Goal: Task Accomplishment & Management: Manage account settings

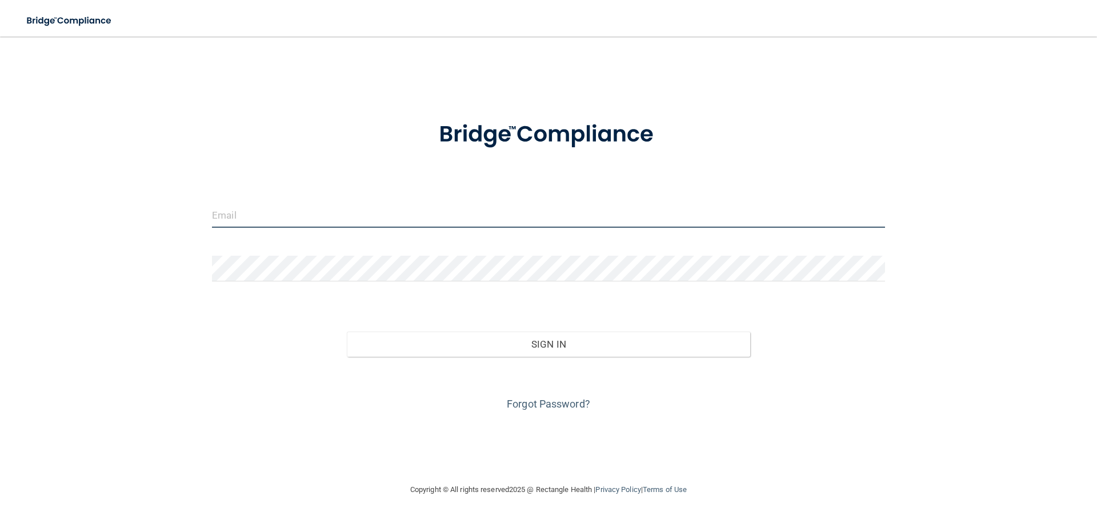
click at [292, 218] on input "email" at bounding box center [548, 215] width 673 height 26
type input "[EMAIL_ADDRESS][DOMAIN_NAME]"
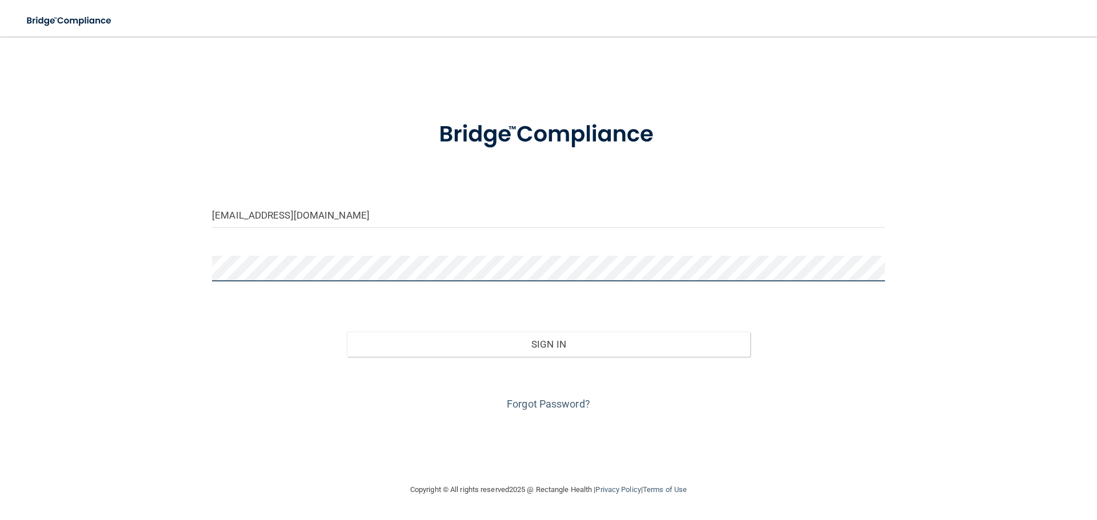
click at [347, 332] on button "Sign In" at bounding box center [549, 344] width 404 height 25
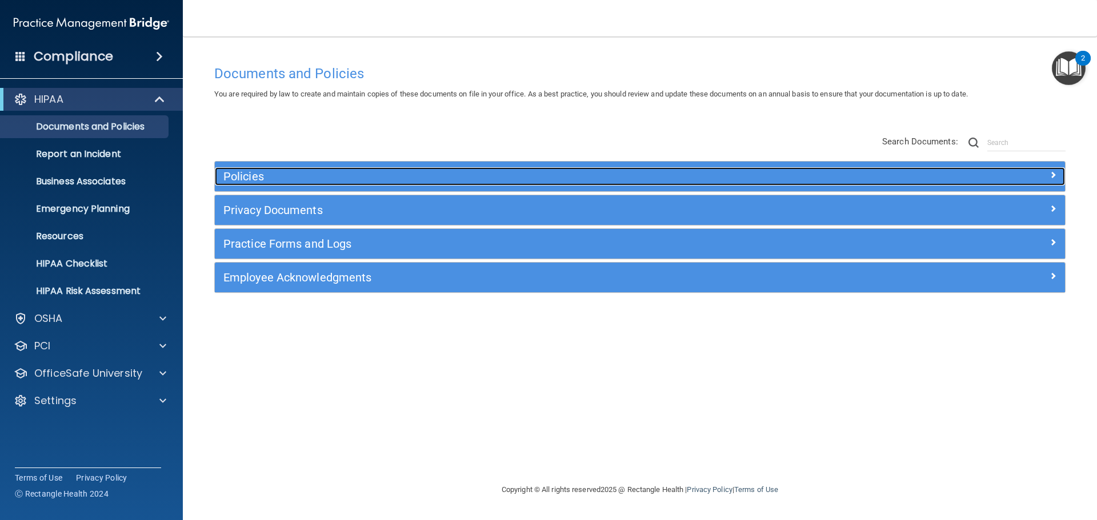
click at [309, 176] on h5 "Policies" at bounding box center [533, 176] width 620 height 13
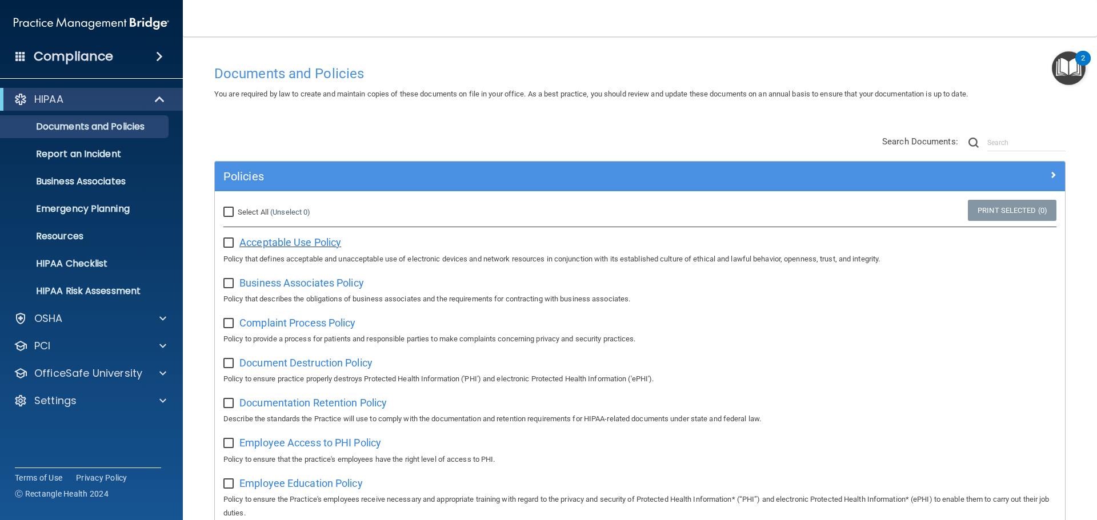
click at [283, 246] on span "Acceptable Use Policy" at bounding box center [290, 243] width 102 height 12
click at [123, 374] on p "OfficeSafe University" at bounding box center [88, 374] width 108 height 14
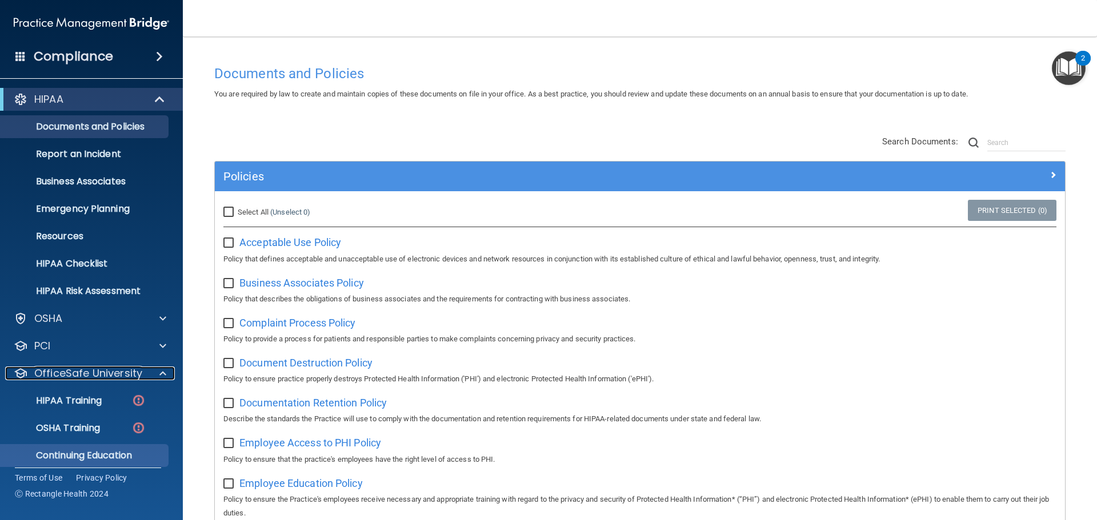
scroll to position [36, 0]
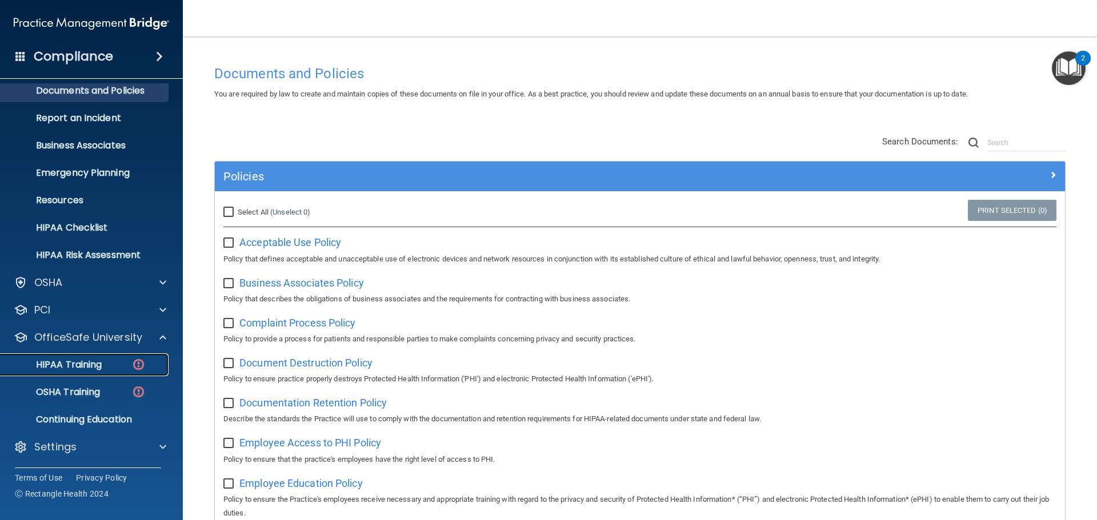
click at [89, 362] on p "HIPAA Training" at bounding box center [54, 364] width 94 height 11
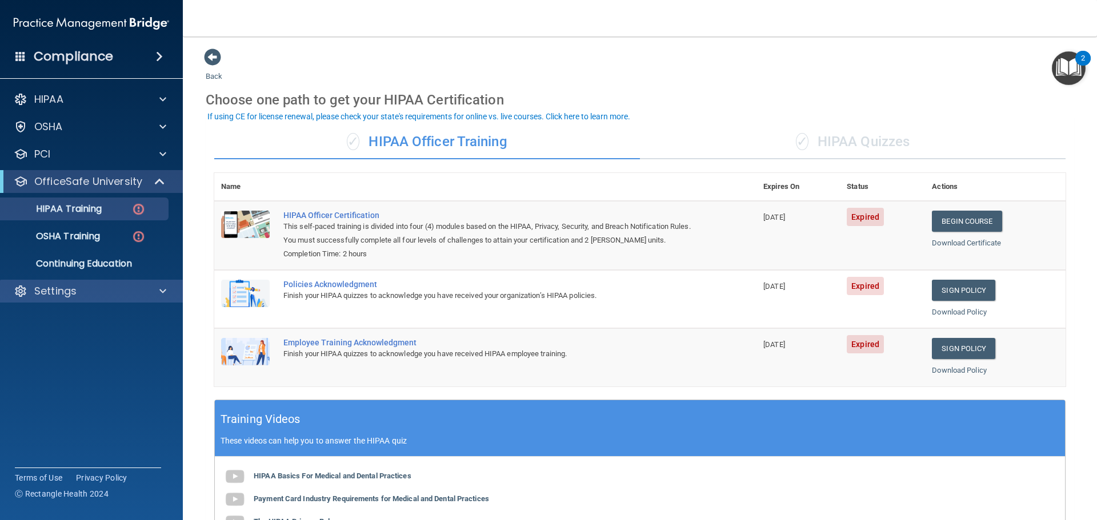
click at [116, 299] on div "Settings" at bounding box center [91, 291] width 183 height 23
click at [115, 296] on div "Settings" at bounding box center [76, 292] width 142 height 14
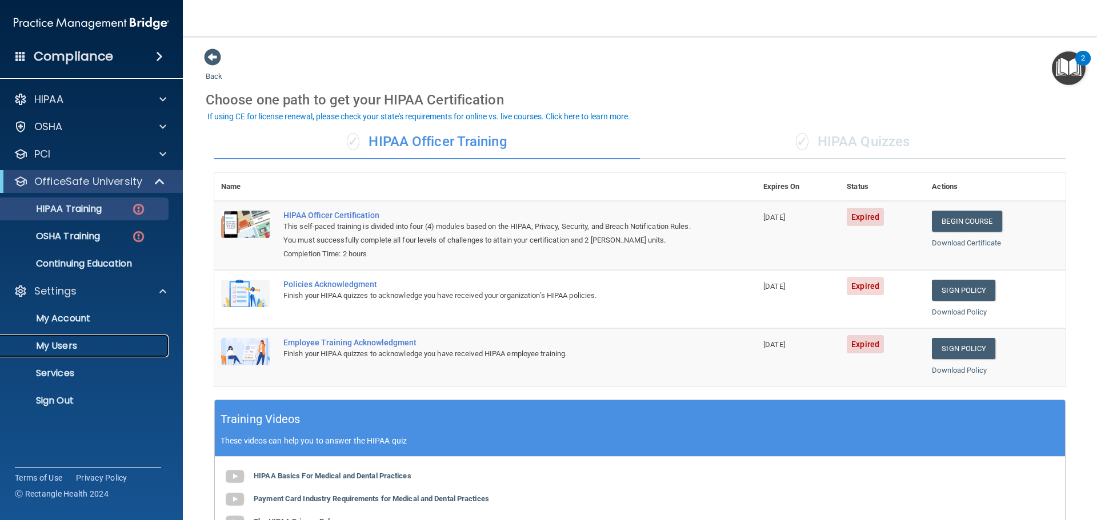
click at [71, 347] on p "My Users" at bounding box center [85, 346] width 156 height 11
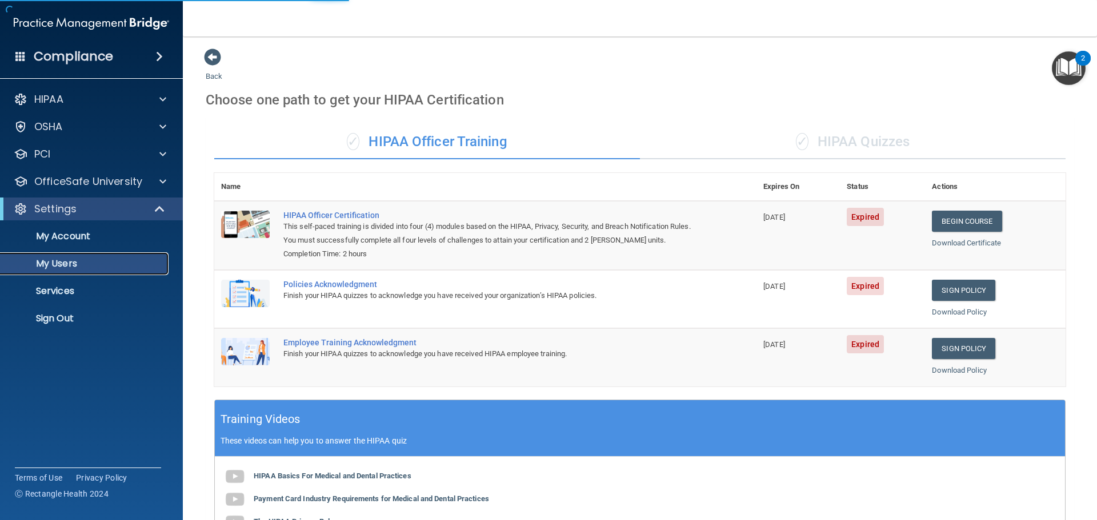
select select "20"
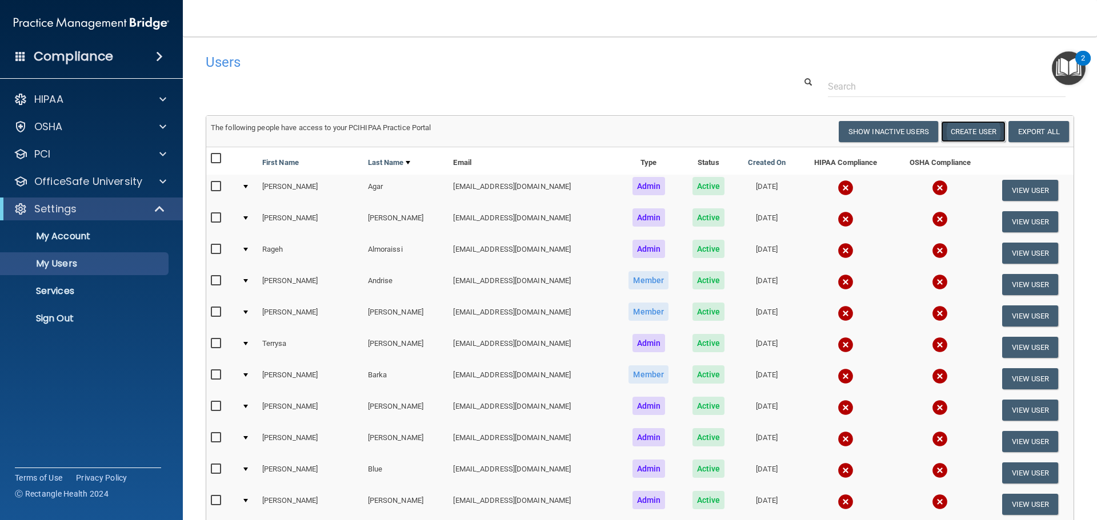
click at [964, 131] on button "Create User" at bounding box center [973, 131] width 65 height 21
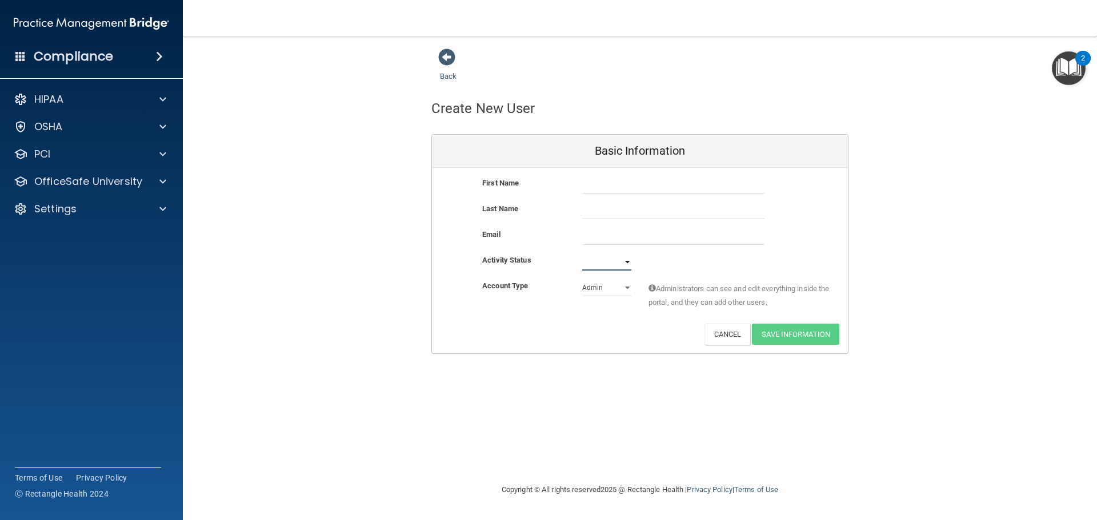
click at [619, 263] on select "Active Inactive" at bounding box center [606, 262] width 49 height 17
select select "active"
click at [582, 254] on select "Active Inactive" at bounding box center [606, 262] width 49 height 17
click at [598, 293] on select "Admin Member" at bounding box center [606, 287] width 49 height 17
select select "practice_member"
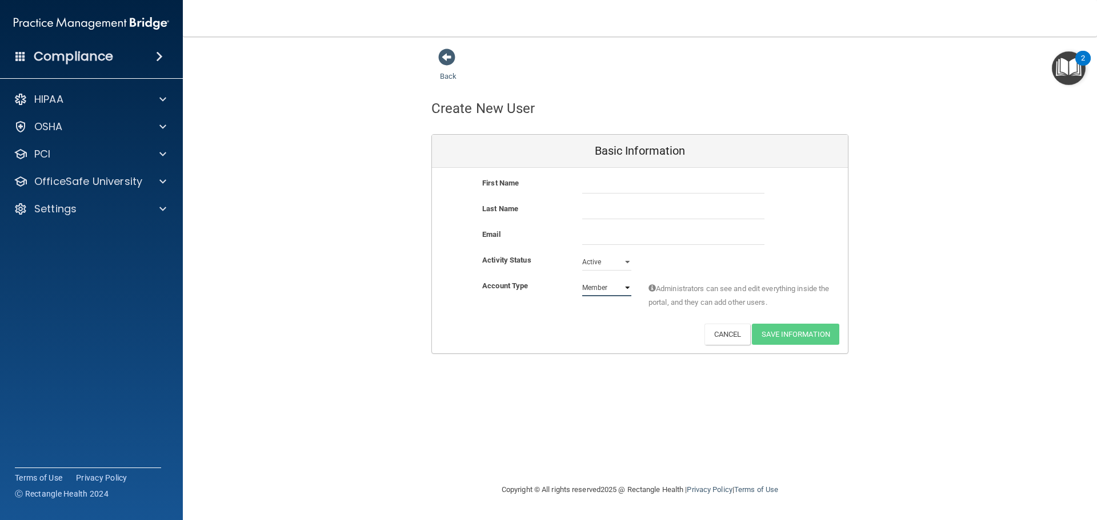
click at [582, 279] on select "Admin Member" at bounding box center [606, 287] width 49 height 17
click at [43, 184] on p "OfficeSafe University" at bounding box center [88, 182] width 108 height 14
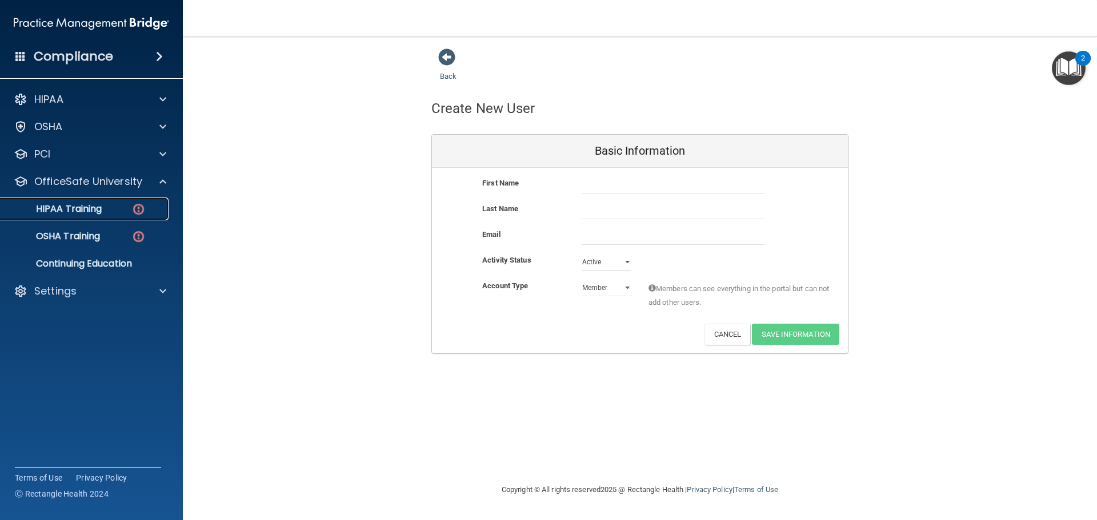
click at [60, 210] on p "HIPAA Training" at bounding box center [54, 208] width 94 height 11
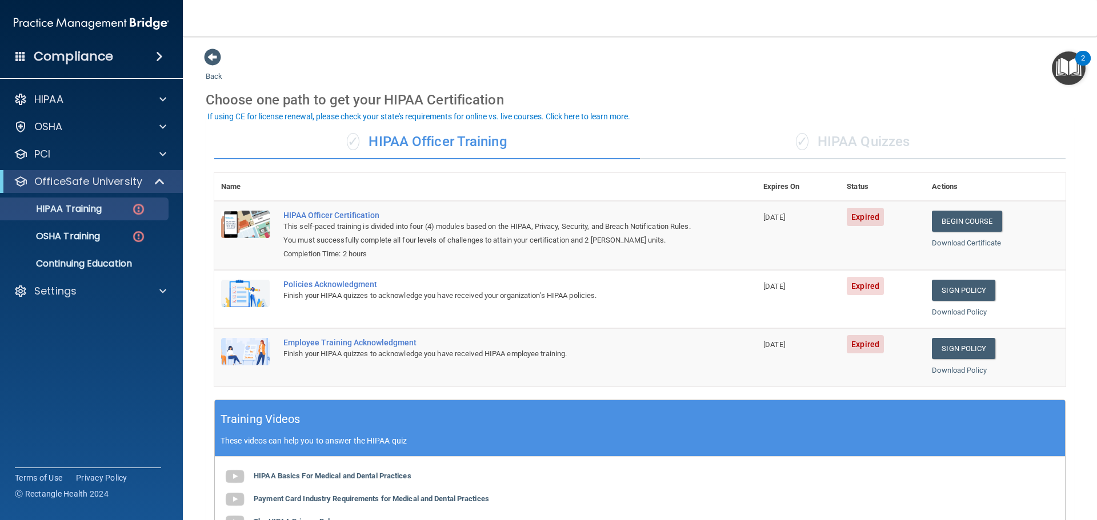
click at [17, 58] on span at bounding box center [20, 56] width 10 height 10
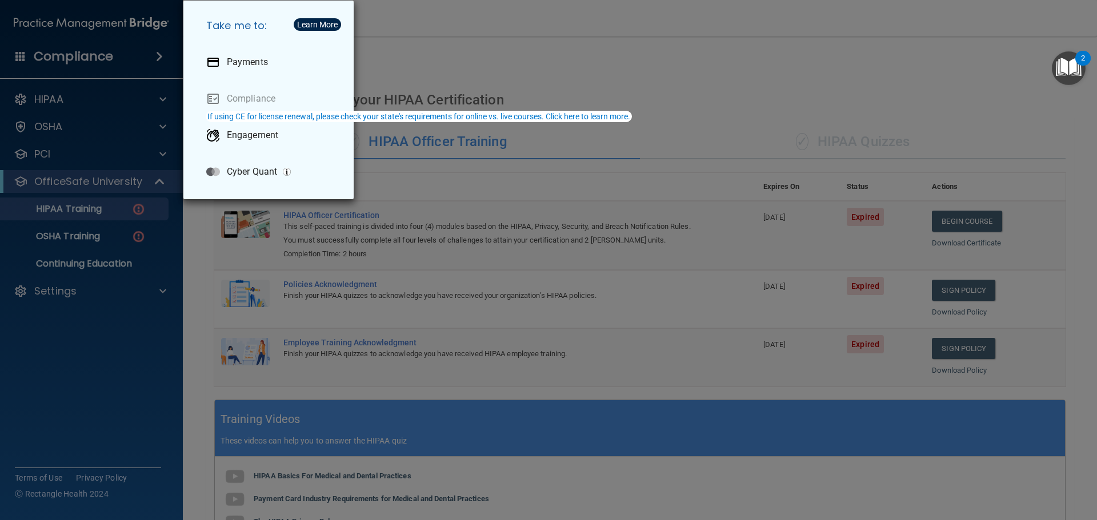
click at [513, 63] on div "Take me to: Payments Compliance Engagement Cyber Quant" at bounding box center [548, 260] width 1097 height 520
